Goal: Register for event/course

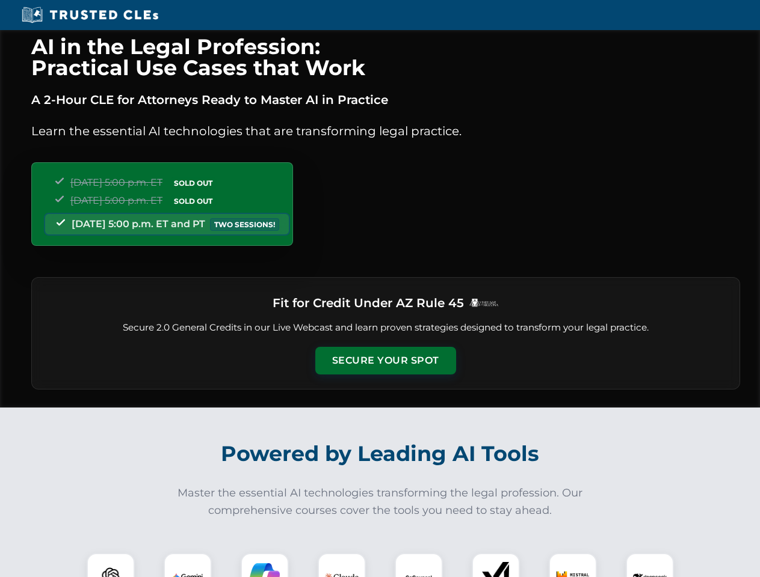
click at [385, 361] on button "Secure Your Spot" at bounding box center [385, 361] width 141 height 28
click at [111, 565] on img at bounding box center [110, 577] width 35 height 35
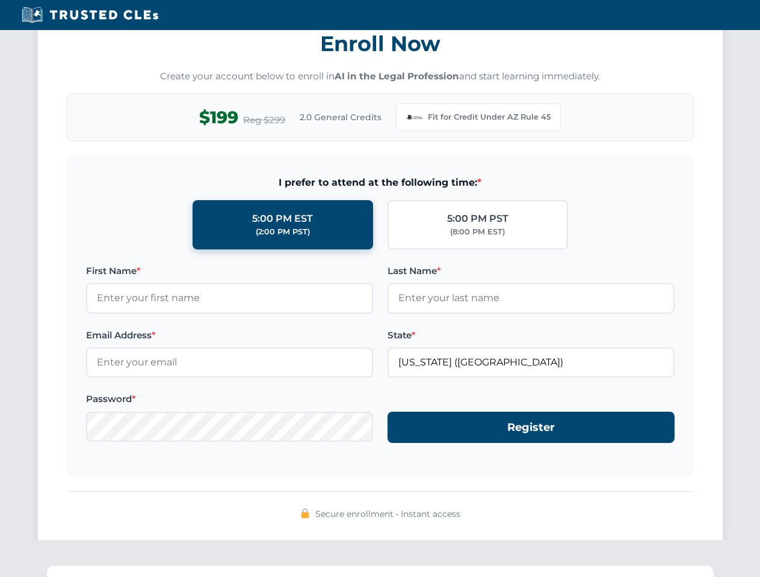
scroll to position [1172, 0]
